Goal: Transaction & Acquisition: Download file/media

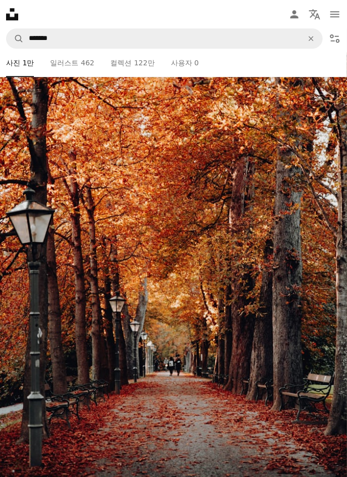
scroll to position [4576, 0]
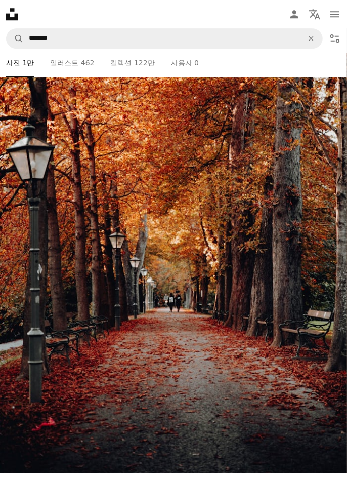
click at [310, 410] on img at bounding box center [173, 212] width 347 height 521
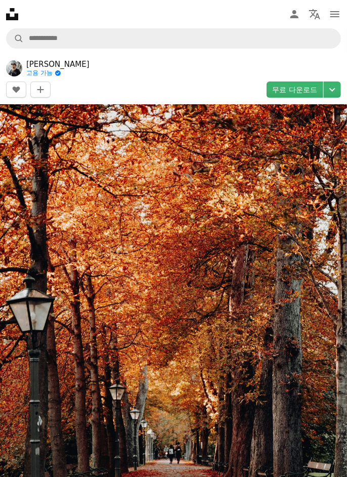
click at [273, 397] on img at bounding box center [173, 364] width 347 height 521
click at [309, 91] on link "무료 다운로드" at bounding box center [295, 90] width 57 height 16
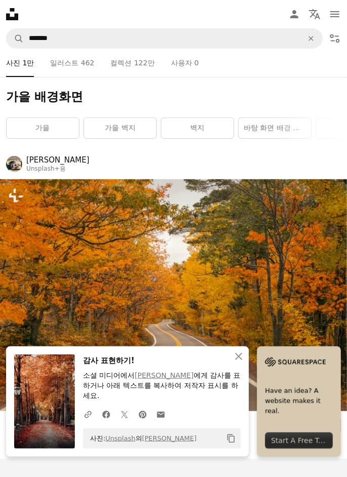
scroll to position [4568, 0]
